Goal: Transaction & Acquisition: Subscribe to service/newsletter

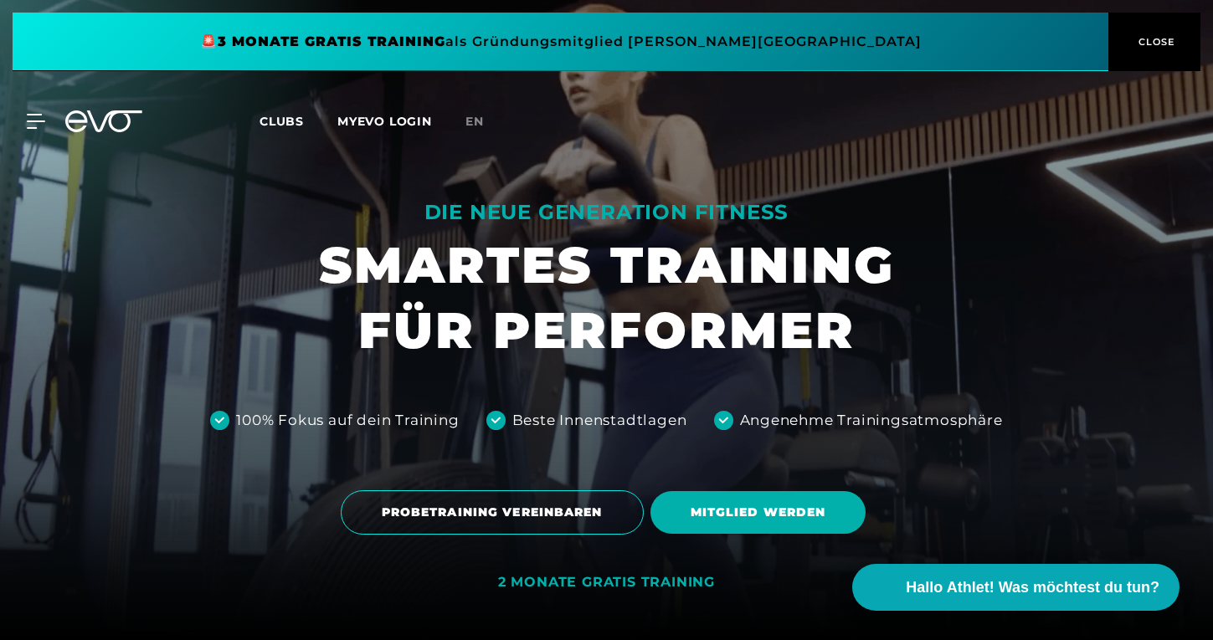
click at [1143, 28] on button "CLOSE" at bounding box center [1154, 42] width 92 height 59
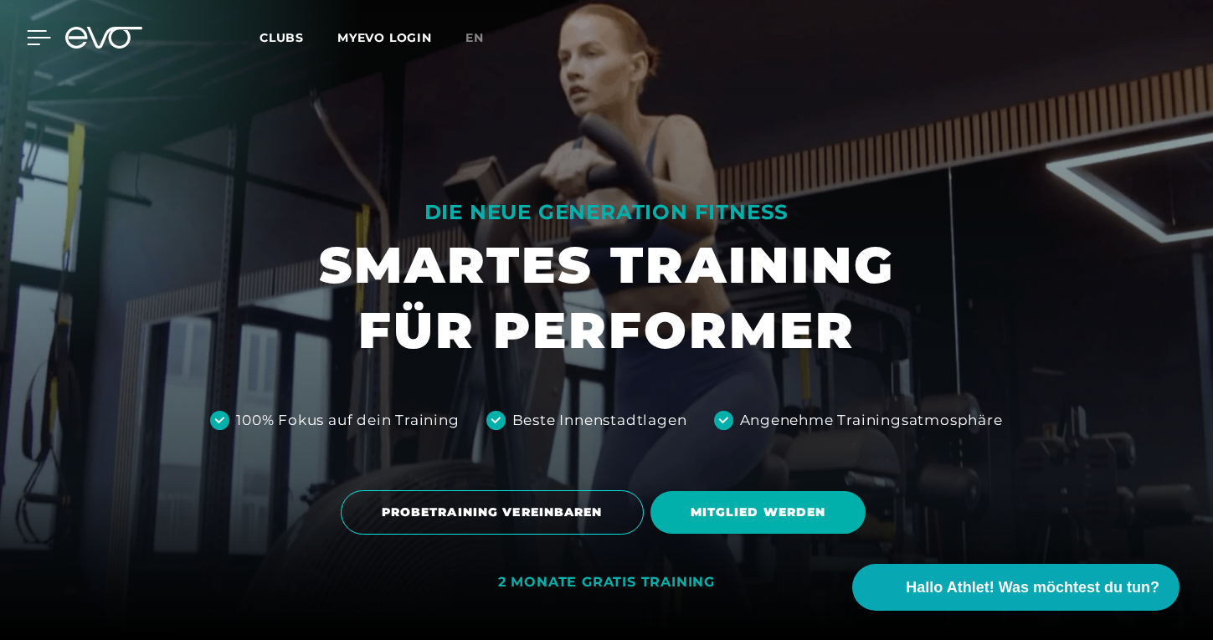
click at [36, 40] on icon at bounding box center [39, 37] width 24 height 15
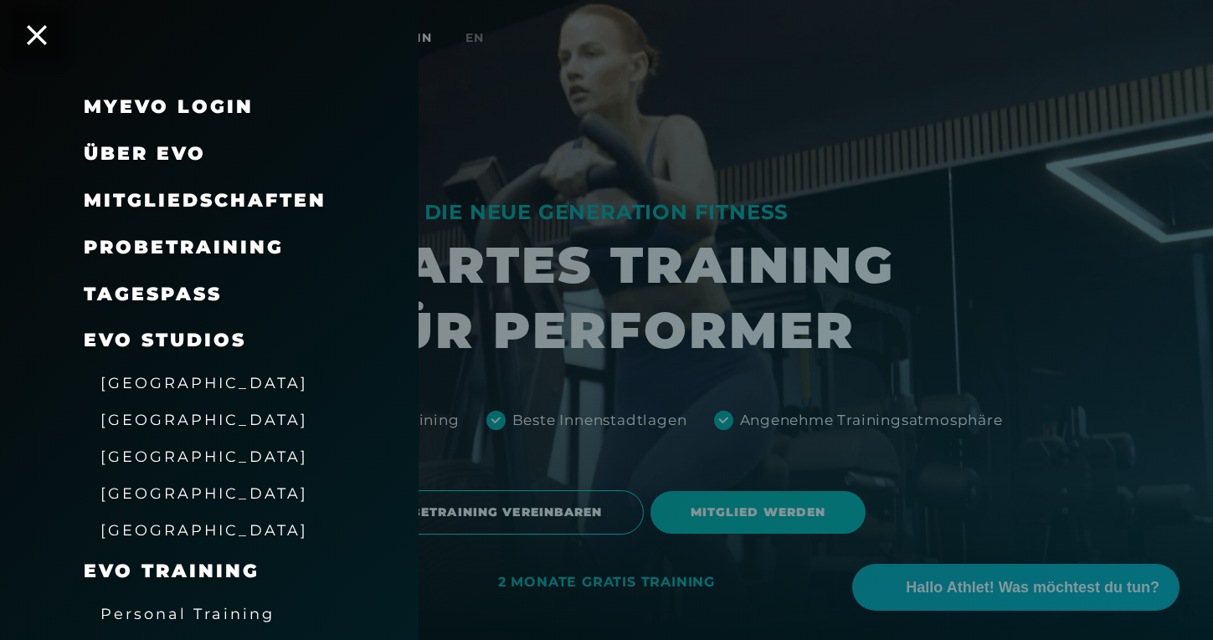
click at [147, 454] on span "[GEOGRAPHIC_DATA]" at bounding box center [204, 457] width 208 height 18
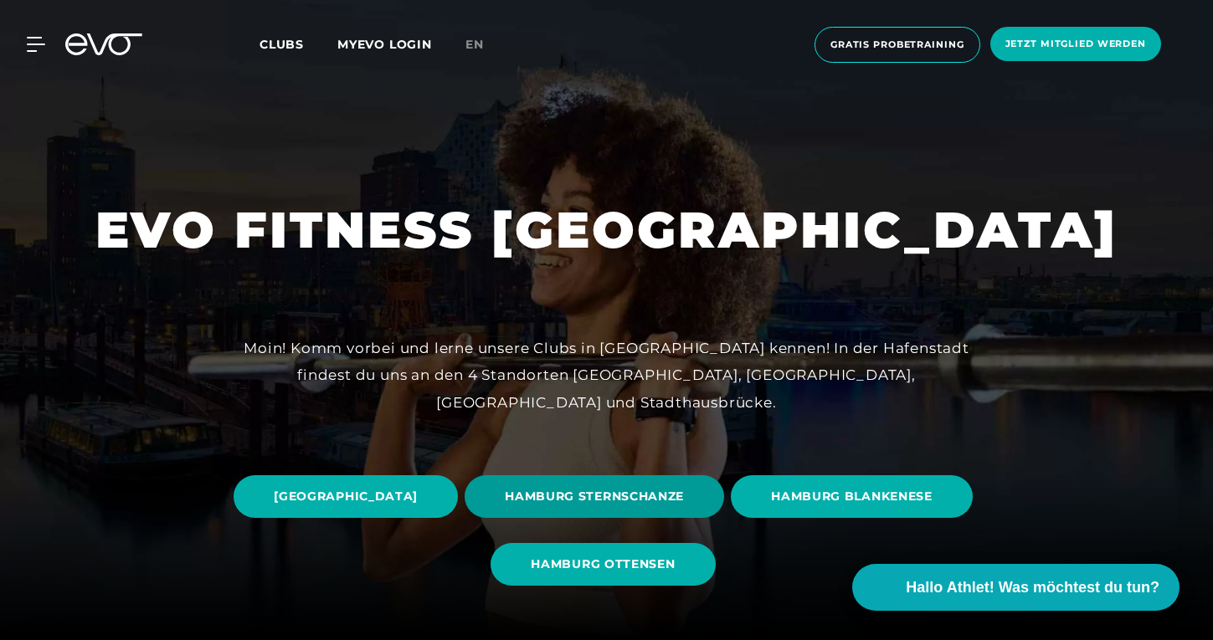
click at [684, 494] on span "HAMBURG STERNSCHANZE" at bounding box center [594, 497] width 179 height 18
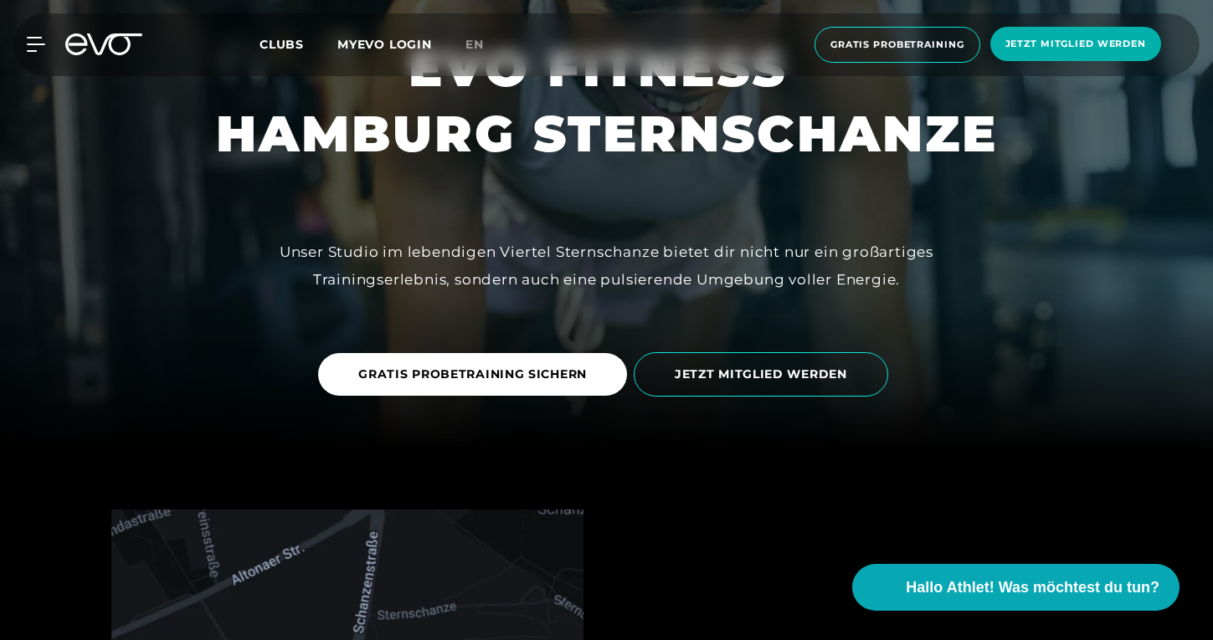
scroll to position [189, 0]
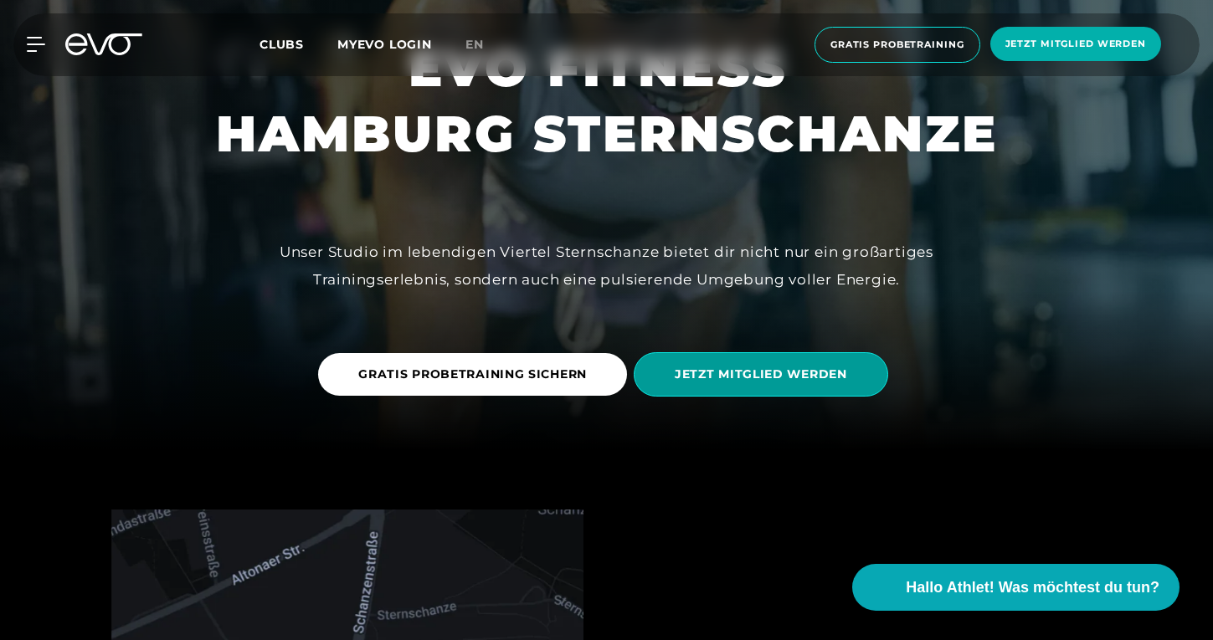
click at [756, 377] on span "JETZT MITGLIED WERDEN" at bounding box center [761, 375] width 172 height 18
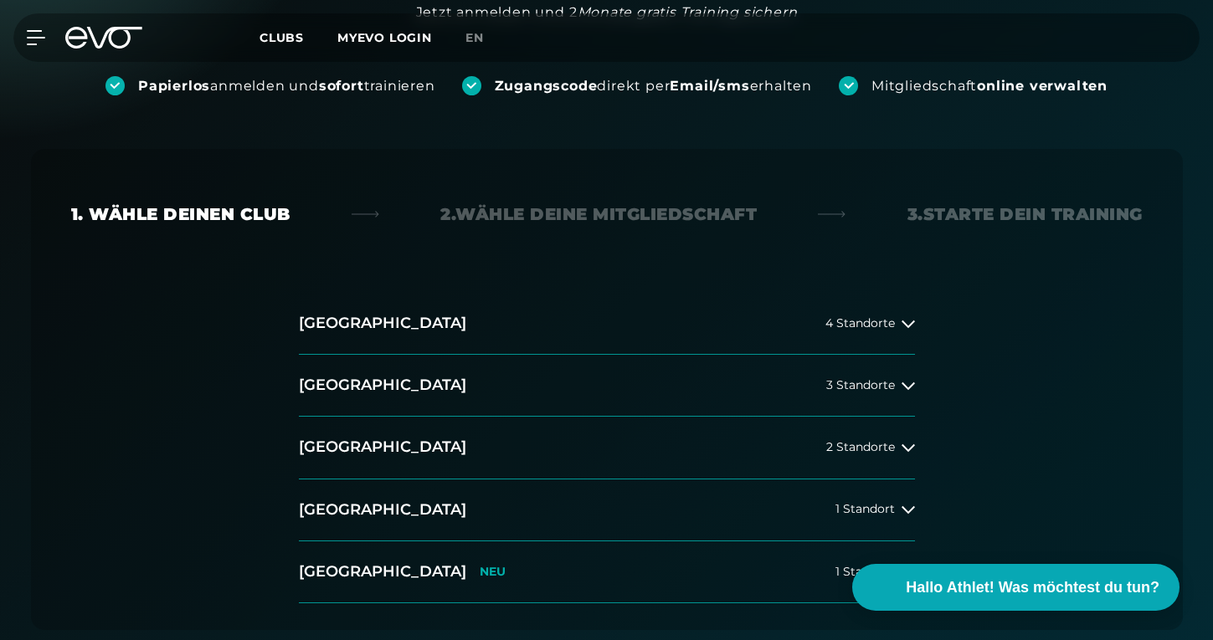
scroll to position [234, 0]
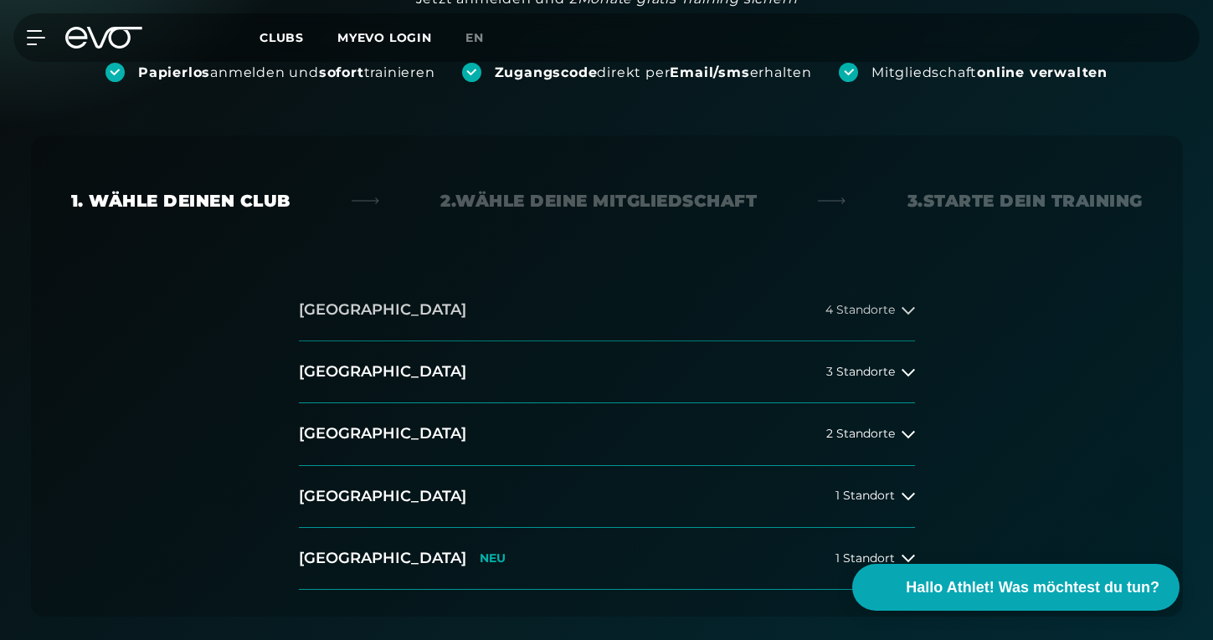
click at [867, 317] on button "[GEOGRAPHIC_DATA] 4 Standorte" at bounding box center [607, 311] width 616 height 62
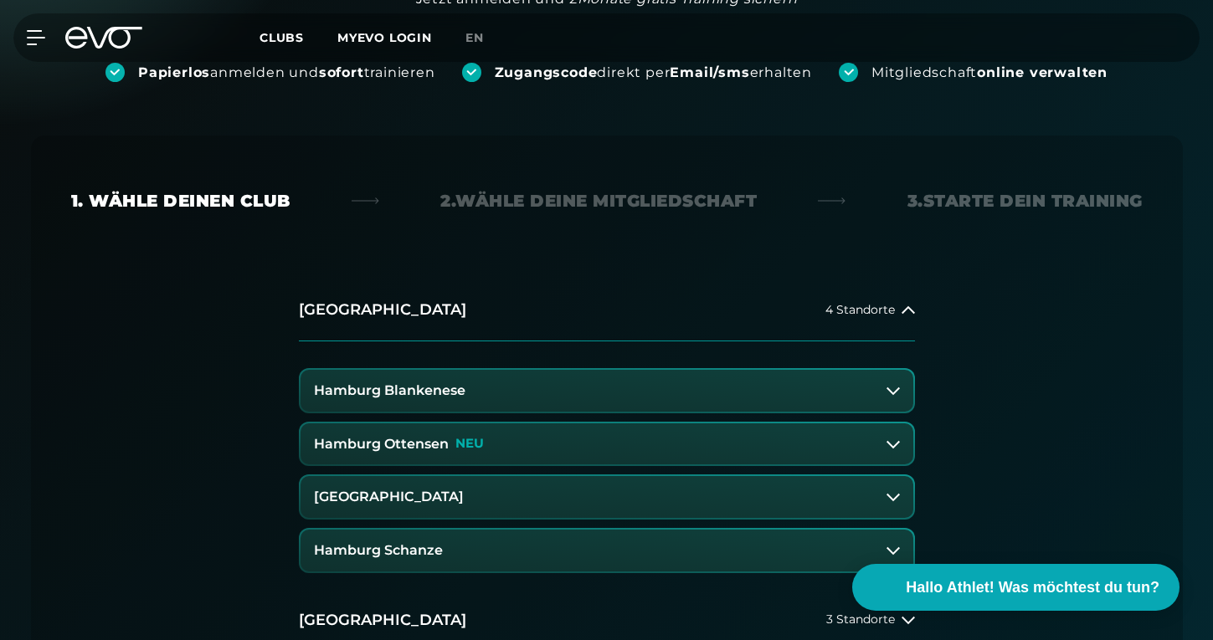
click at [429, 553] on h3 "Hamburg Schanze" at bounding box center [378, 550] width 129 height 15
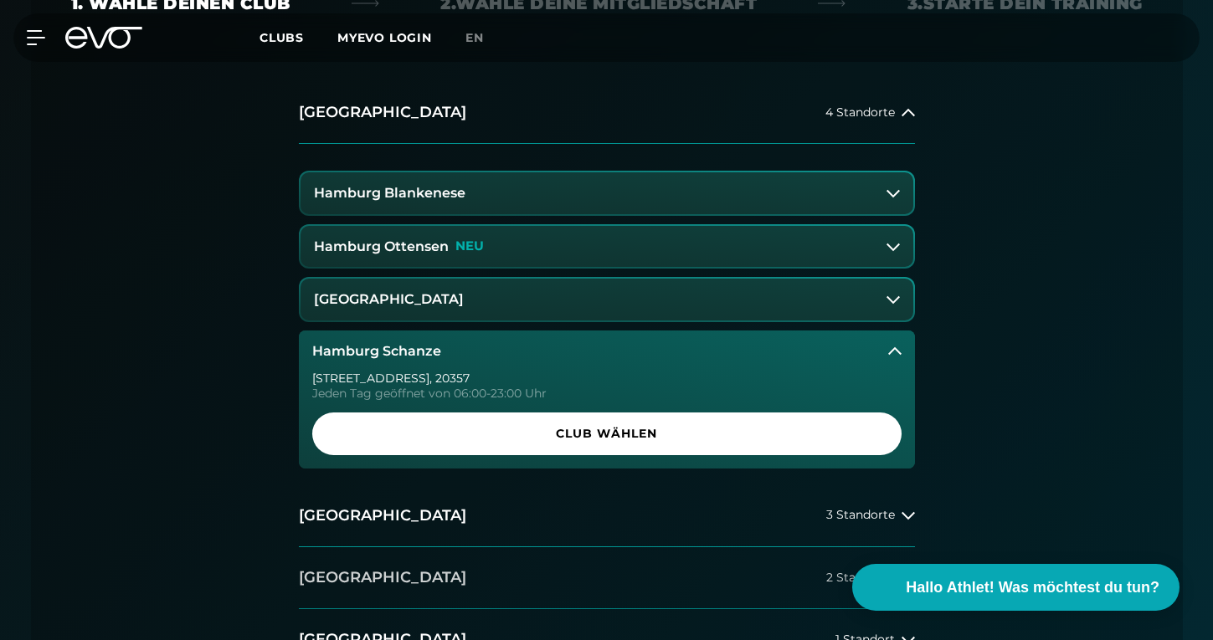
scroll to position [433, 0]
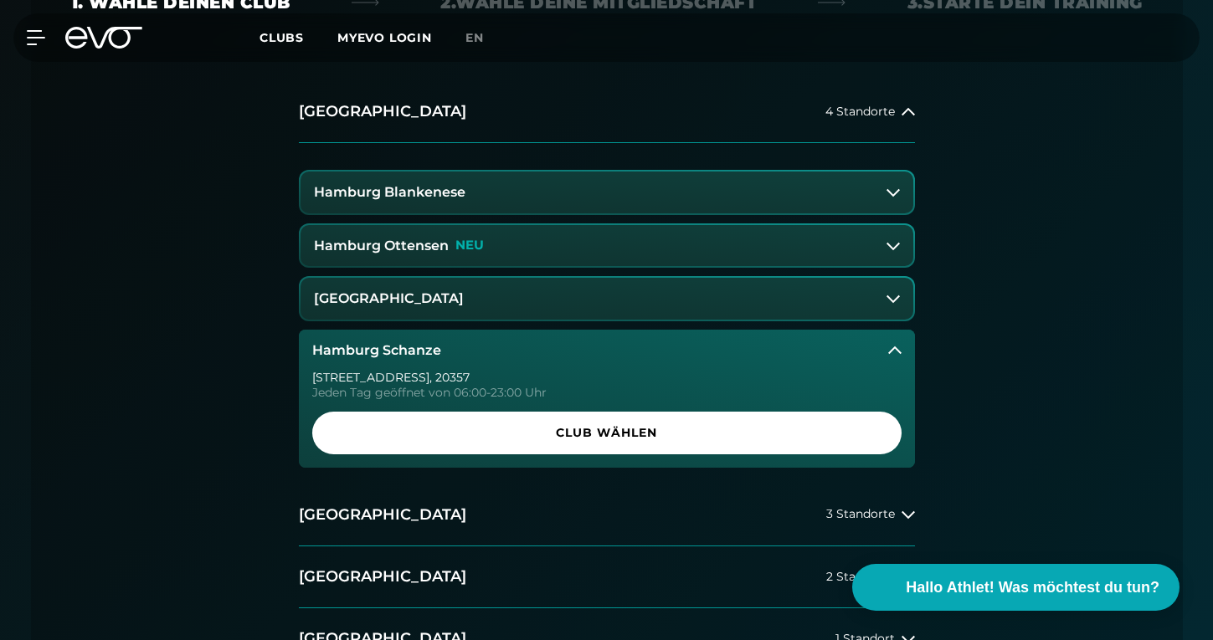
click at [519, 408] on div "[STREET_ADDRESS] Tag geöffnet von 06:00-23:00 Uhr Club wählen" at bounding box center [607, 420] width 616 height 96
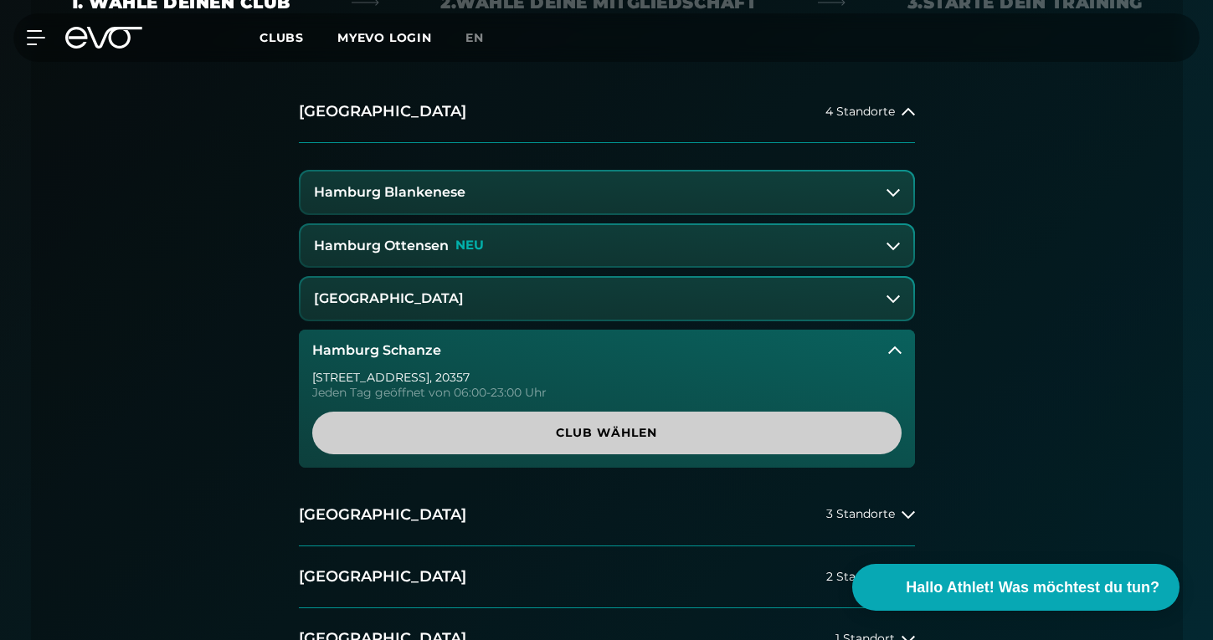
click at [514, 450] on span "Club wählen" at bounding box center [606, 433] width 589 height 43
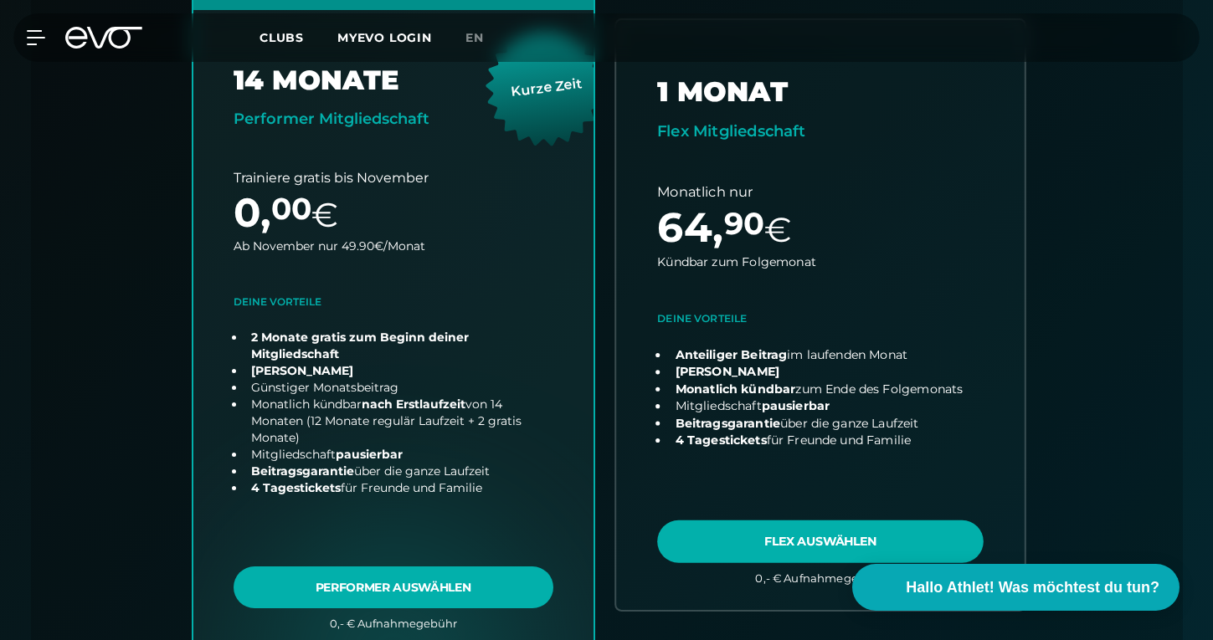
scroll to position [631, 0]
click at [740, 221] on link "choose plan" at bounding box center [820, 314] width 408 height 589
